Goal: Use online tool/utility: Utilize a website feature to perform a specific function

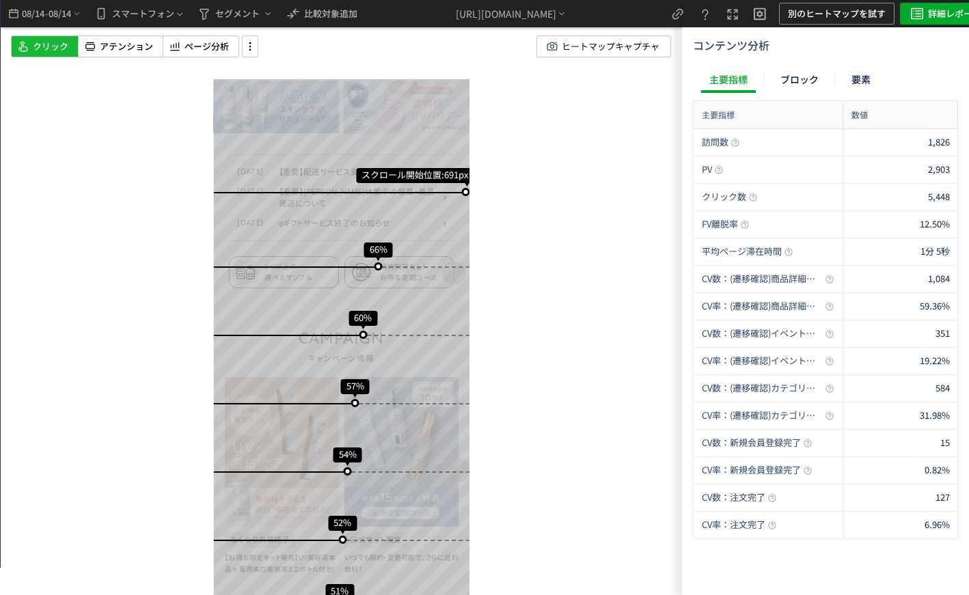
scroll to position [273, 0]
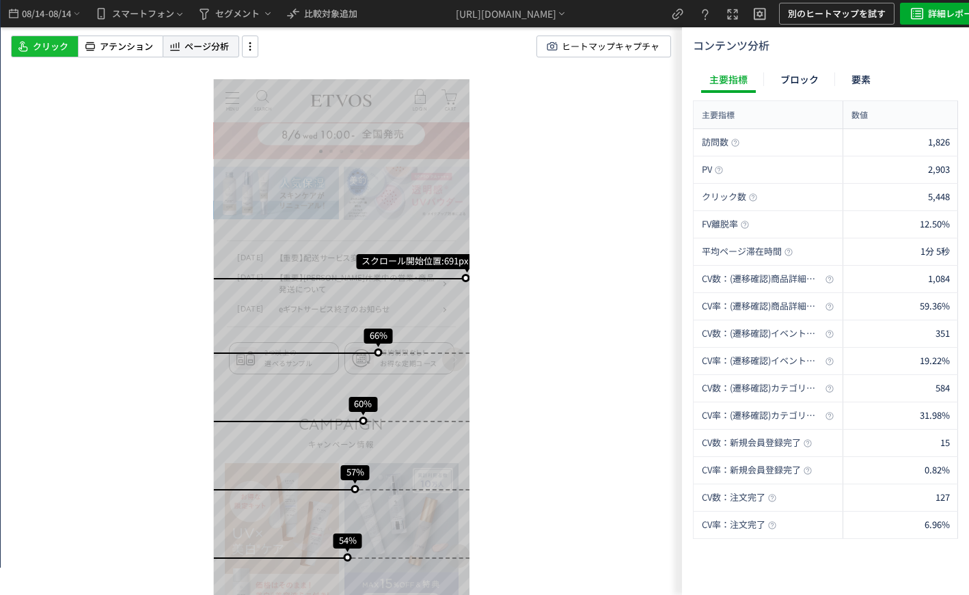
click at [185, 53] on div "ページ分析" at bounding box center [201, 47] width 77 height 22
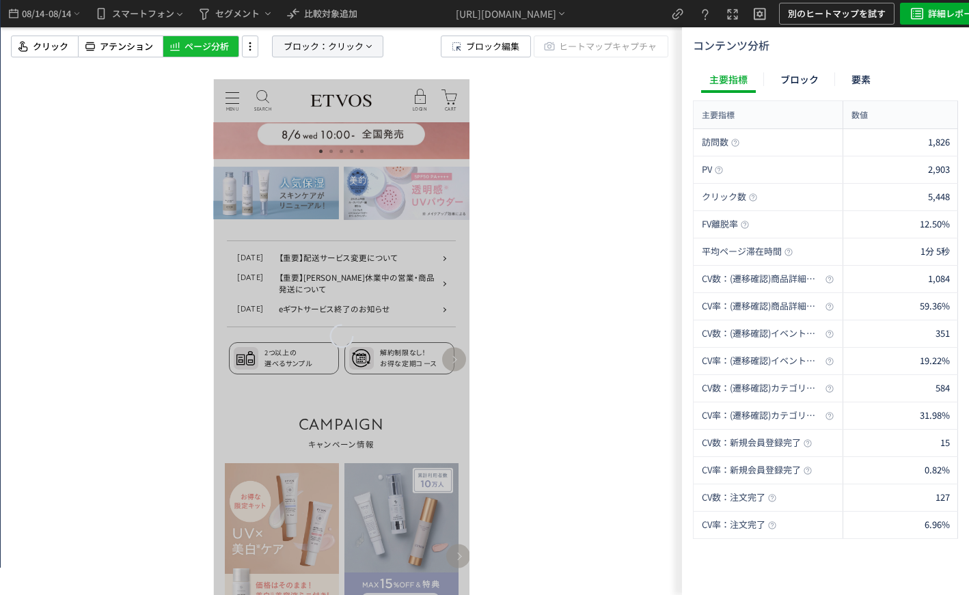
click at [300, 50] on span "ブロック：" at bounding box center [306, 46] width 44 height 21
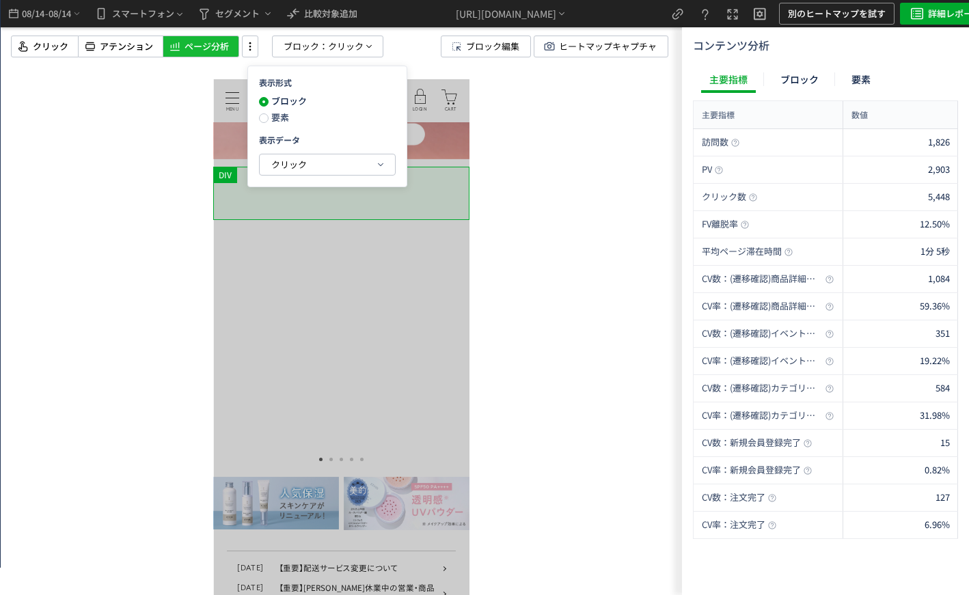
click at [284, 123] on span "要素" at bounding box center [279, 117] width 21 height 13
click at [301, 158] on span "クリック" at bounding box center [289, 164] width 36 height 13
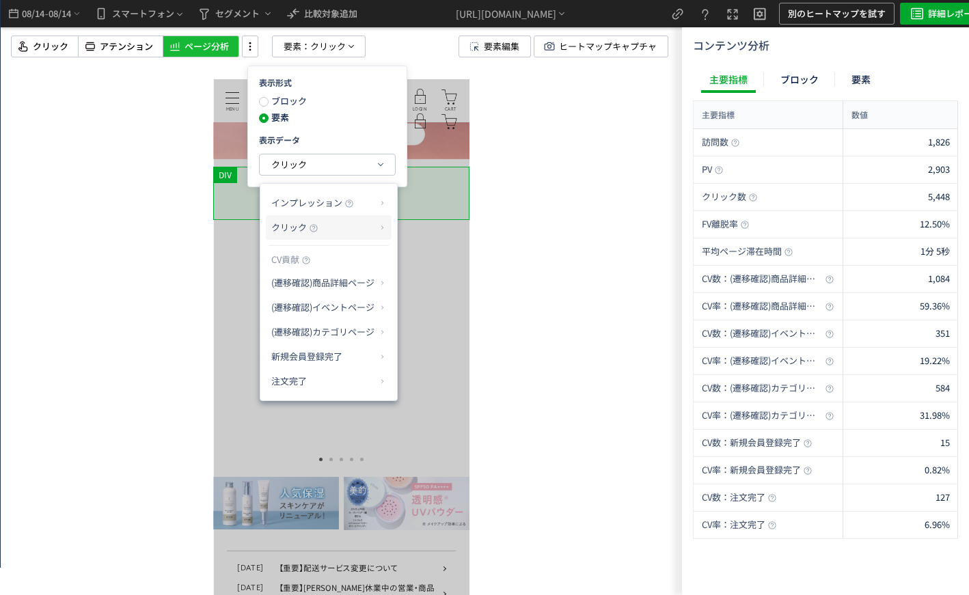
click at [338, 223] on p "クリック" at bounding box center [323, 227] width 105 height 23
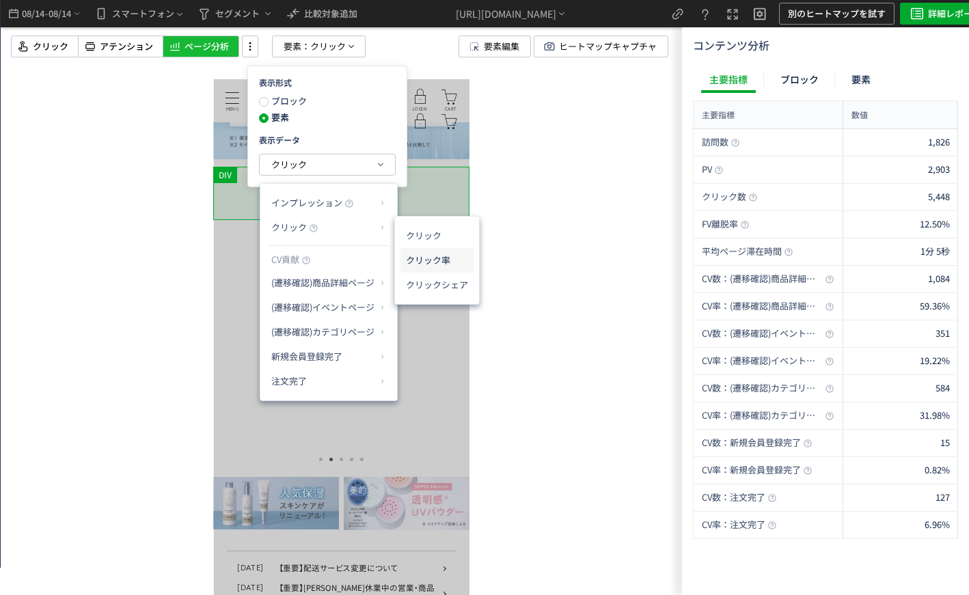
click at [407, 263] on li "クリック率" at bounding box center [436, 260] width 73 height 25
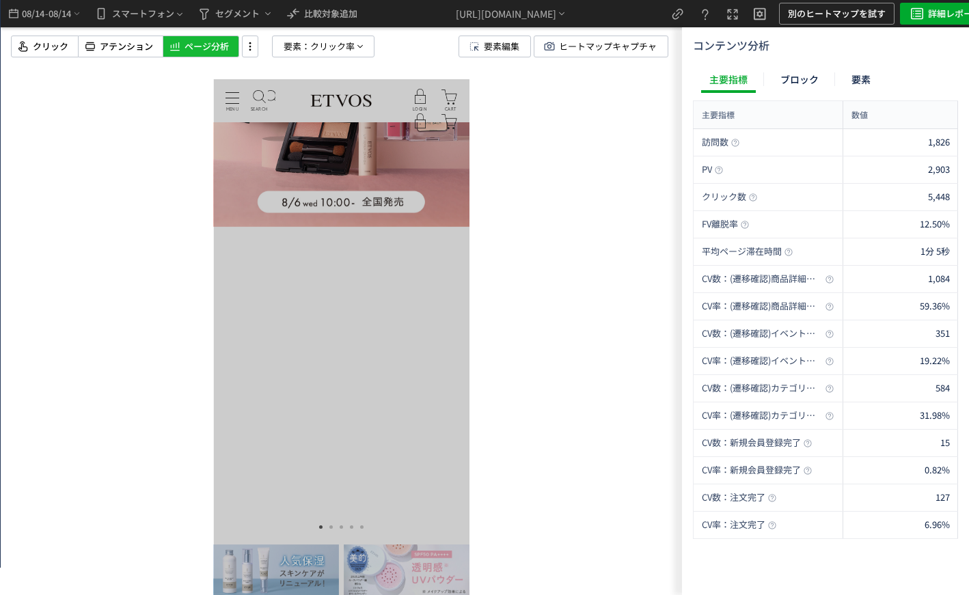
scroll to position [205, 0]
click at [72, 19] on span "08/14" at bounding box center [60, 13] width 23 height 27
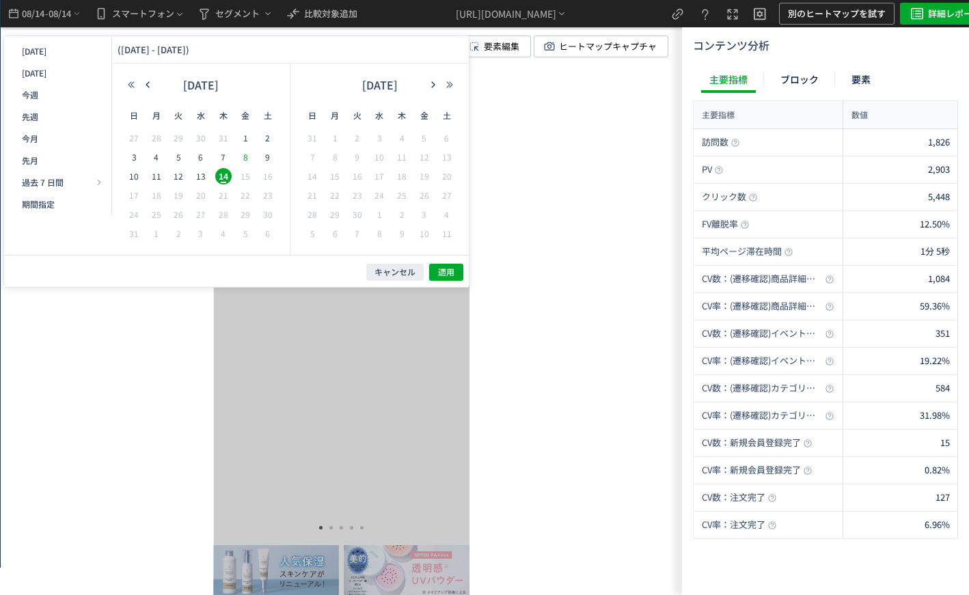
click at [247, 156] on span "8" at bounding box center [245, 157] width 16 height 16
click at [228, 170] on span "14" at bounding box center [223, 176] width 16 height 16
click at [444, 273] on span "適用" at bounding box center [446, 273] width 16 height 12
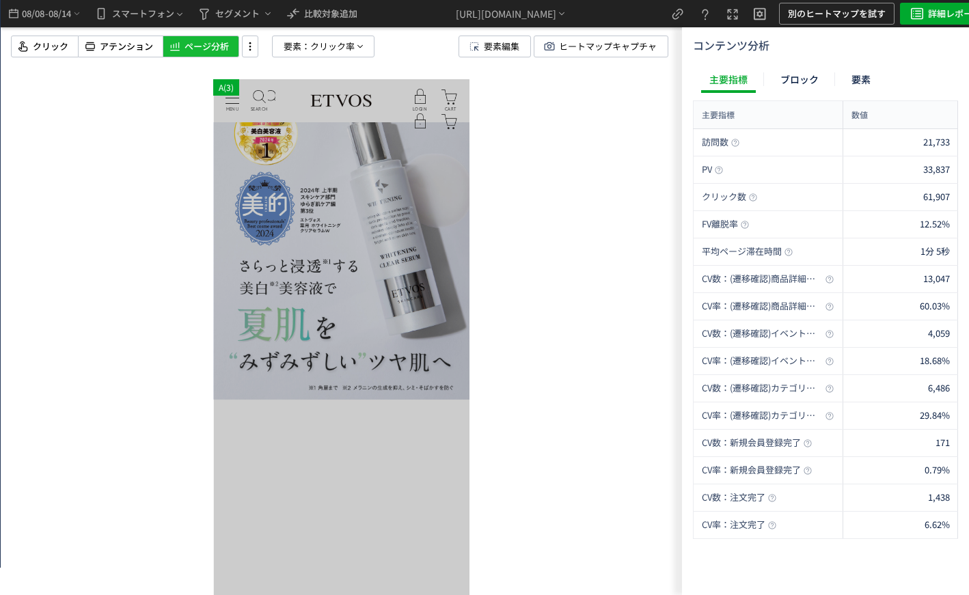
scroll to position [0, 0]
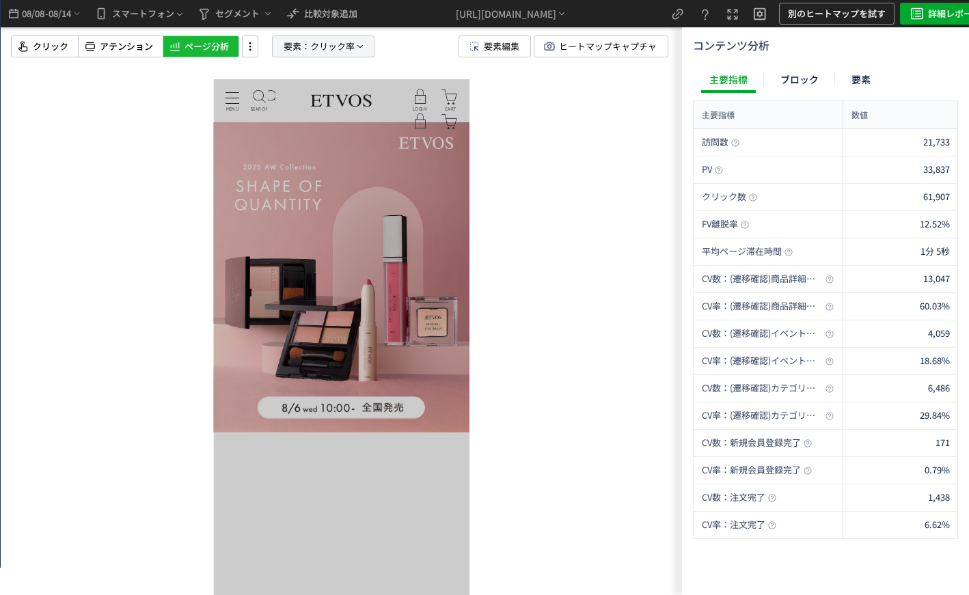
click at [303, 45] on span "要素：" at bounding box center [297, 46] width 27 height 21
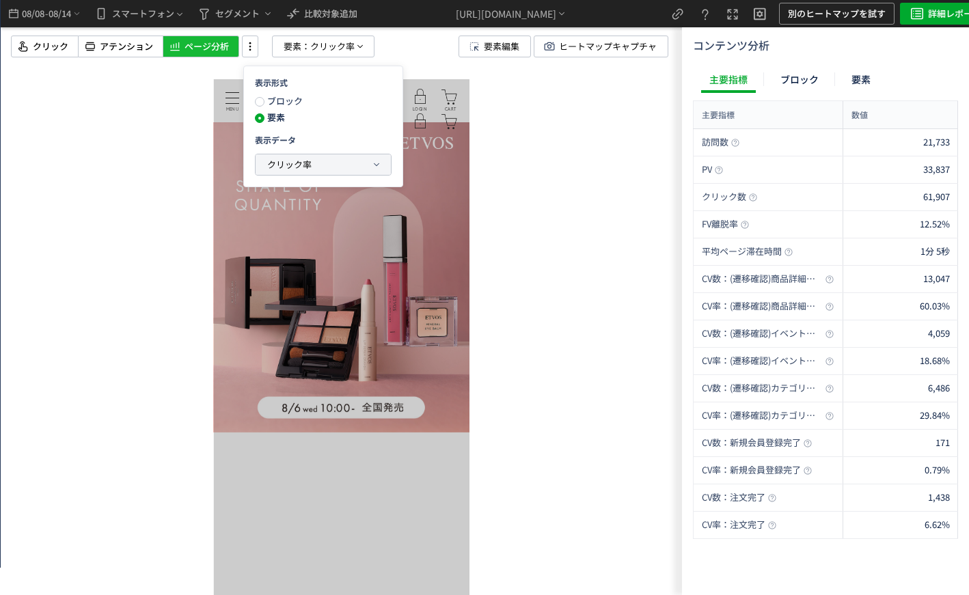
click at [340, 163] on button "クリック率" at bounding box center [323, 164] width 135 height 21
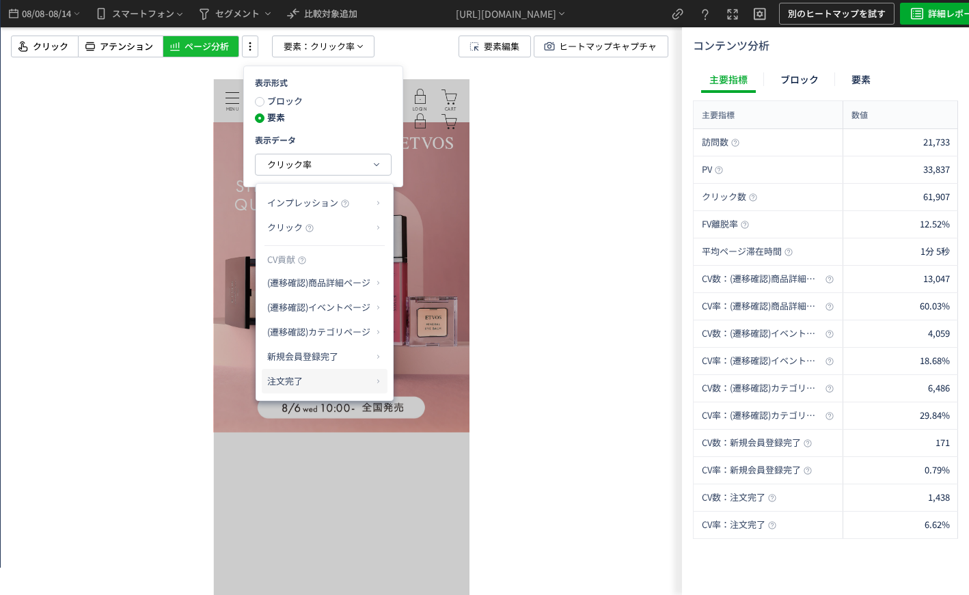
click at [361, 381] on p "注文完了" at bounding box center [319, 381] width 105 height 23
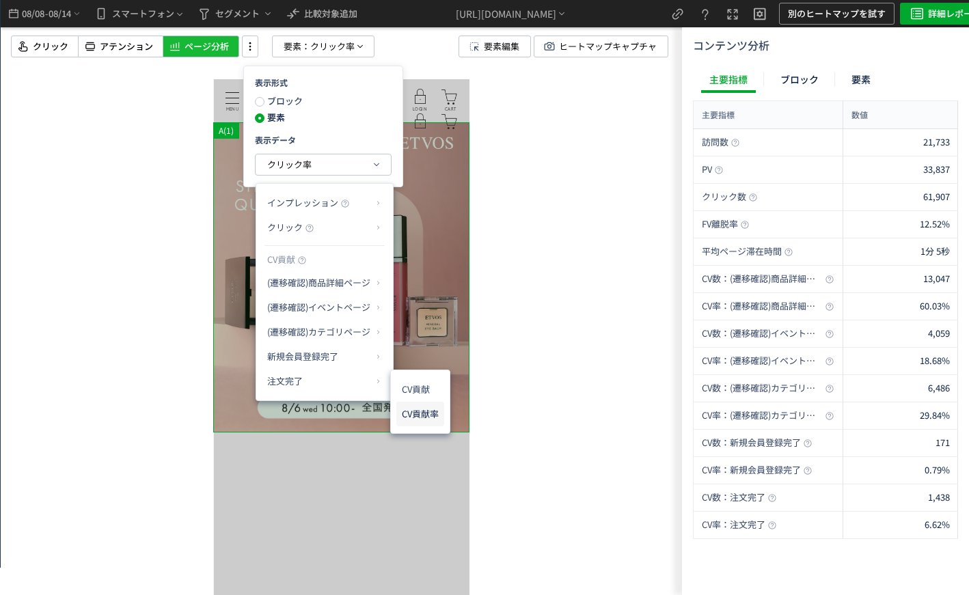
click at [426, 414] on li "CV貢献率" at bounding box center [420, 414] width 48 height 25
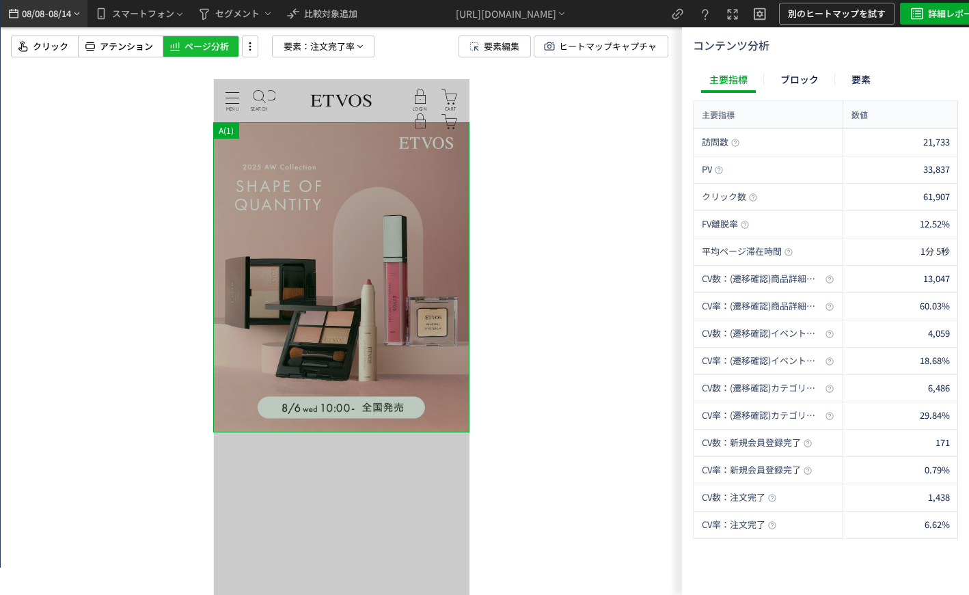
click at [73, 18] on icon "heatmap-top-bar" at bounding box center [77, 13] width 10 height 11
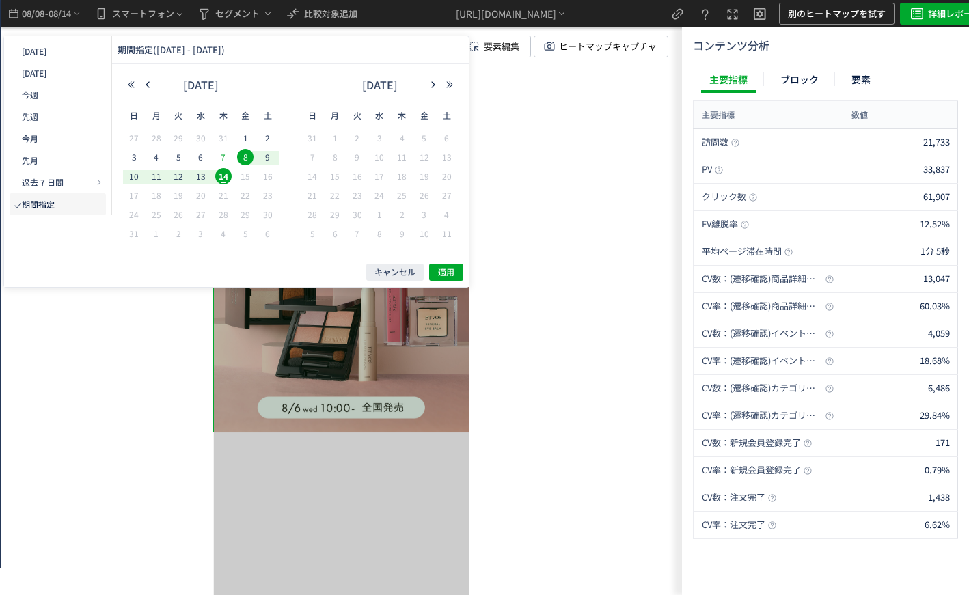
click at [223, 161] on span "7" at bounding box center [223, 157] width 16 height 16
click at [147, 78] on div "[DATE]" at bounding box center [201, 87] width 156 height 27
click at [146, 85] on use "button" at bounding box center [147, 84] width 3 height 6
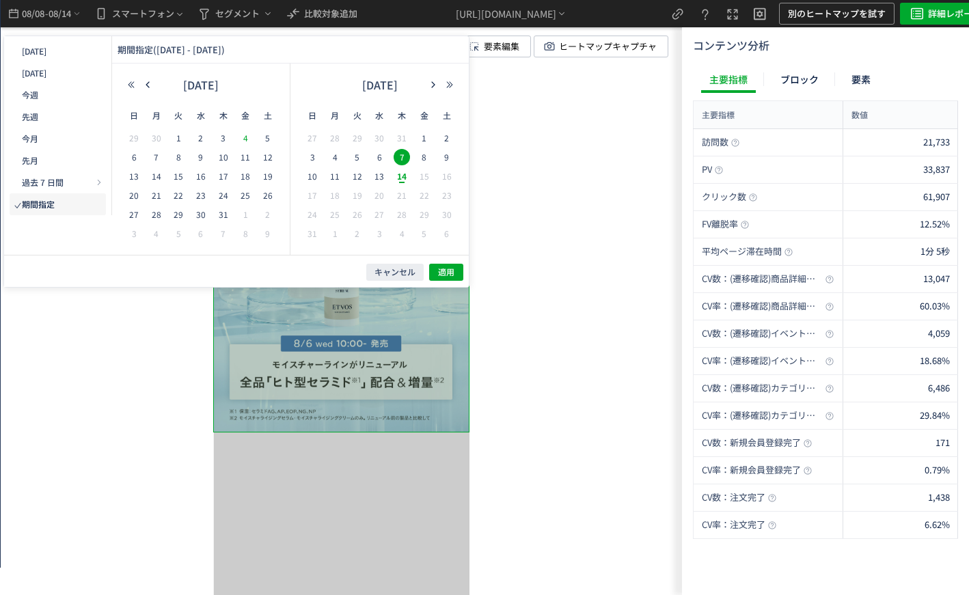
click at [245, 142] on span "4" at bounding box center [245, 138] width 16 height 16
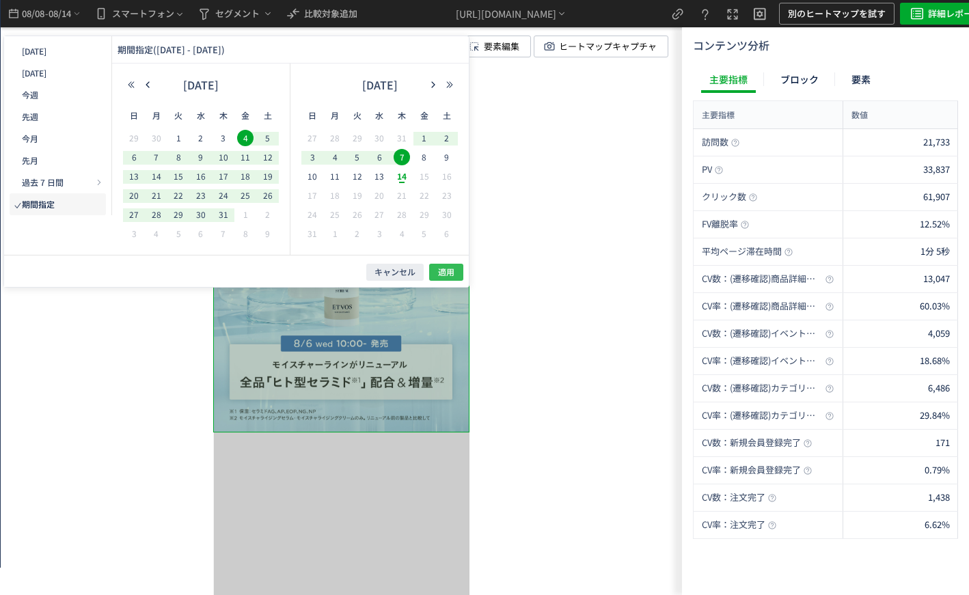
click at [453, 275] on span "適用" at bounding box center [446, 273] width 16 height 12
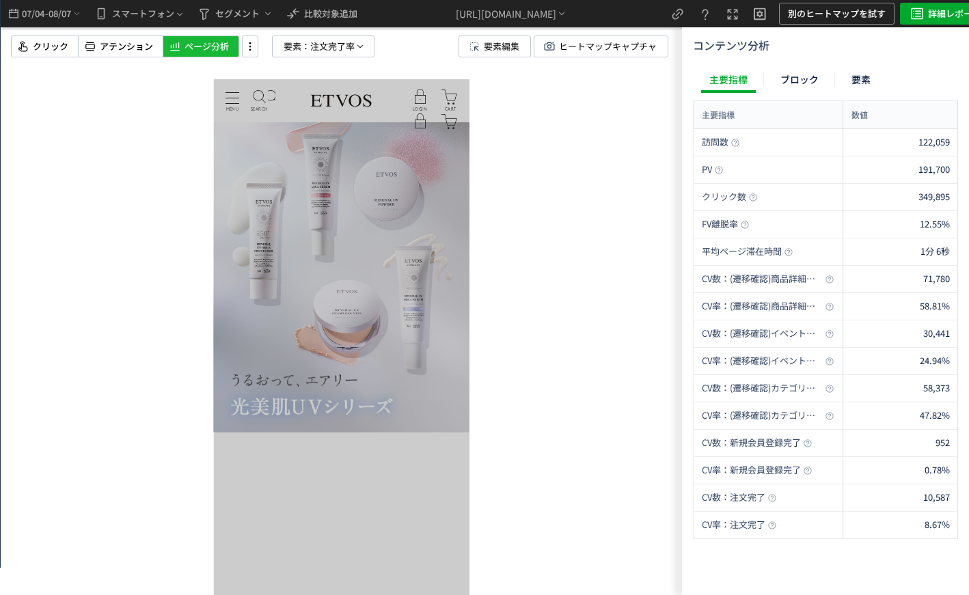
drag, startPoint x: 336, startPoint y: 48, endPoint x: 333, endPoint y: 57, distance: 10.2
click at [336, 48] on span "注文完了率" at bounding box center [332, 46] width 44 height 21
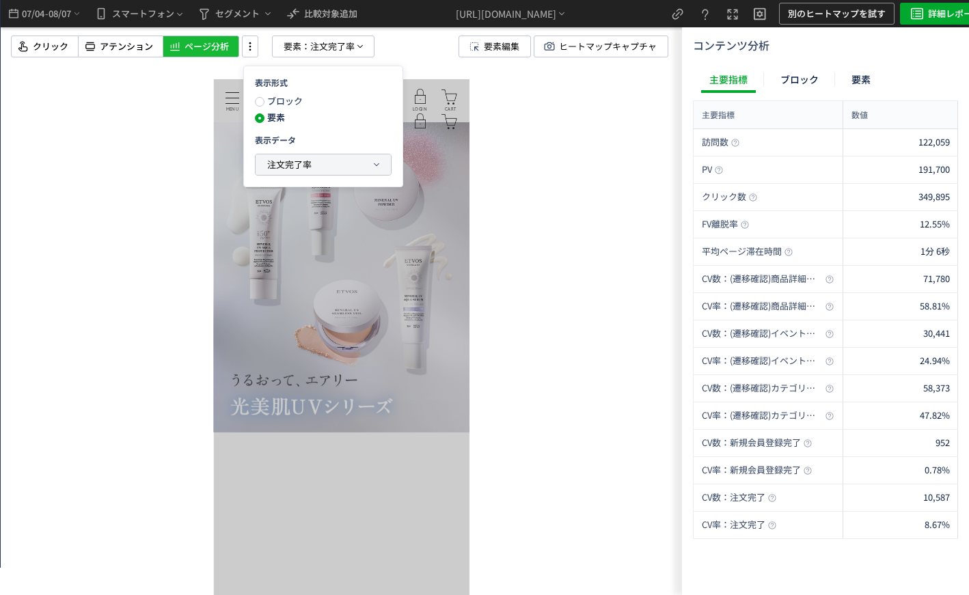
click at [319, 166] on button "注文完了率" at bounding box center [323, 164] width 135 height 21
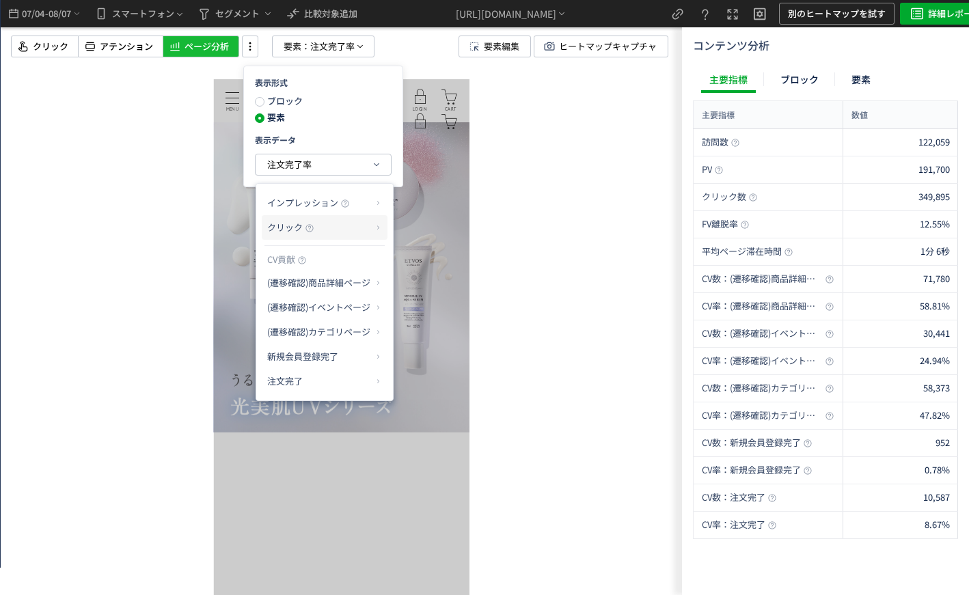
click at [329, 221] on p "クリック" at bounding box center [319, 227] width 105 height 23
click at [444, 260] on li "クリック率" at bounding box center [432, 260] width 73 height 25
